Goal: Find specific page/section: Find specific page/section

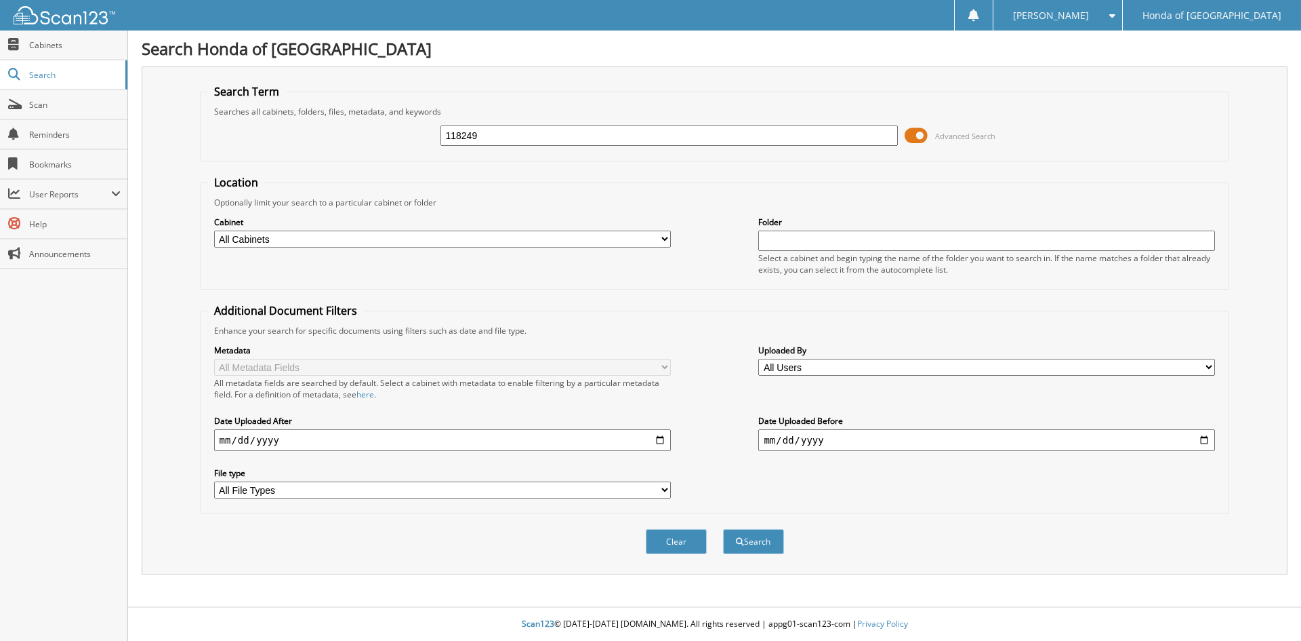
type input "118249"
click at [723, 529] on button "Search" at bounding box center [753, 541] width 61 height 25
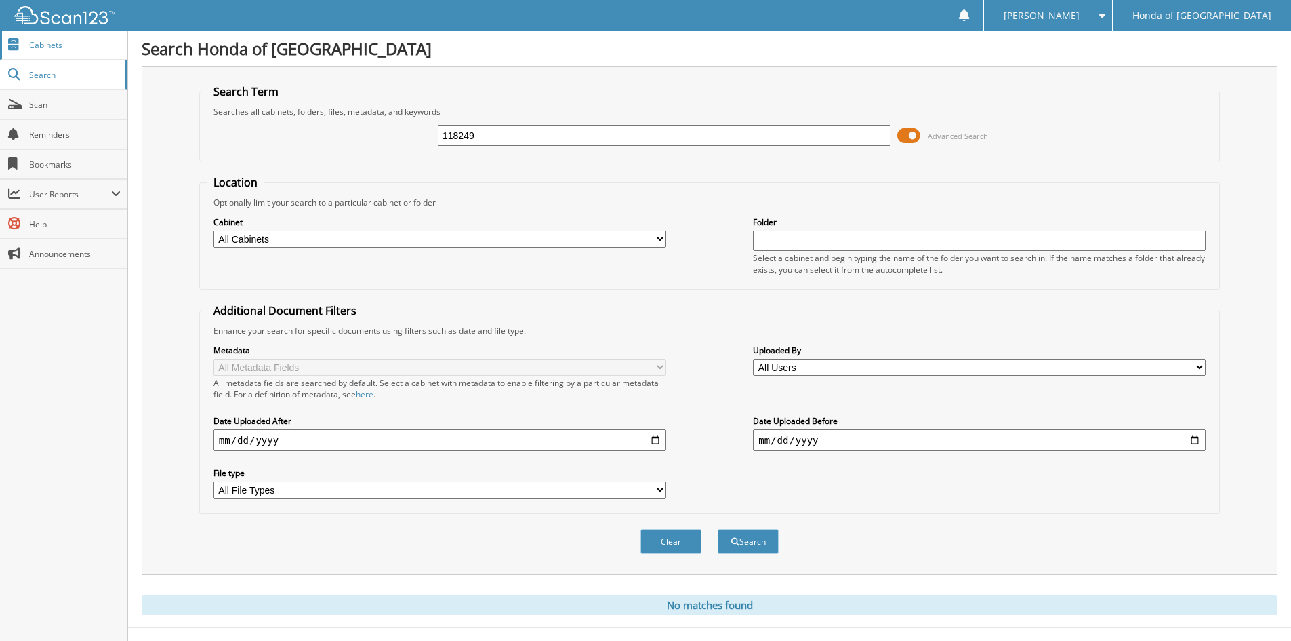
click at [55, 45] on span "Cabinets" at bounding box center [75, 45] width 92 height 12
